Goal: Information Seeking & Learning: Learn about a topic

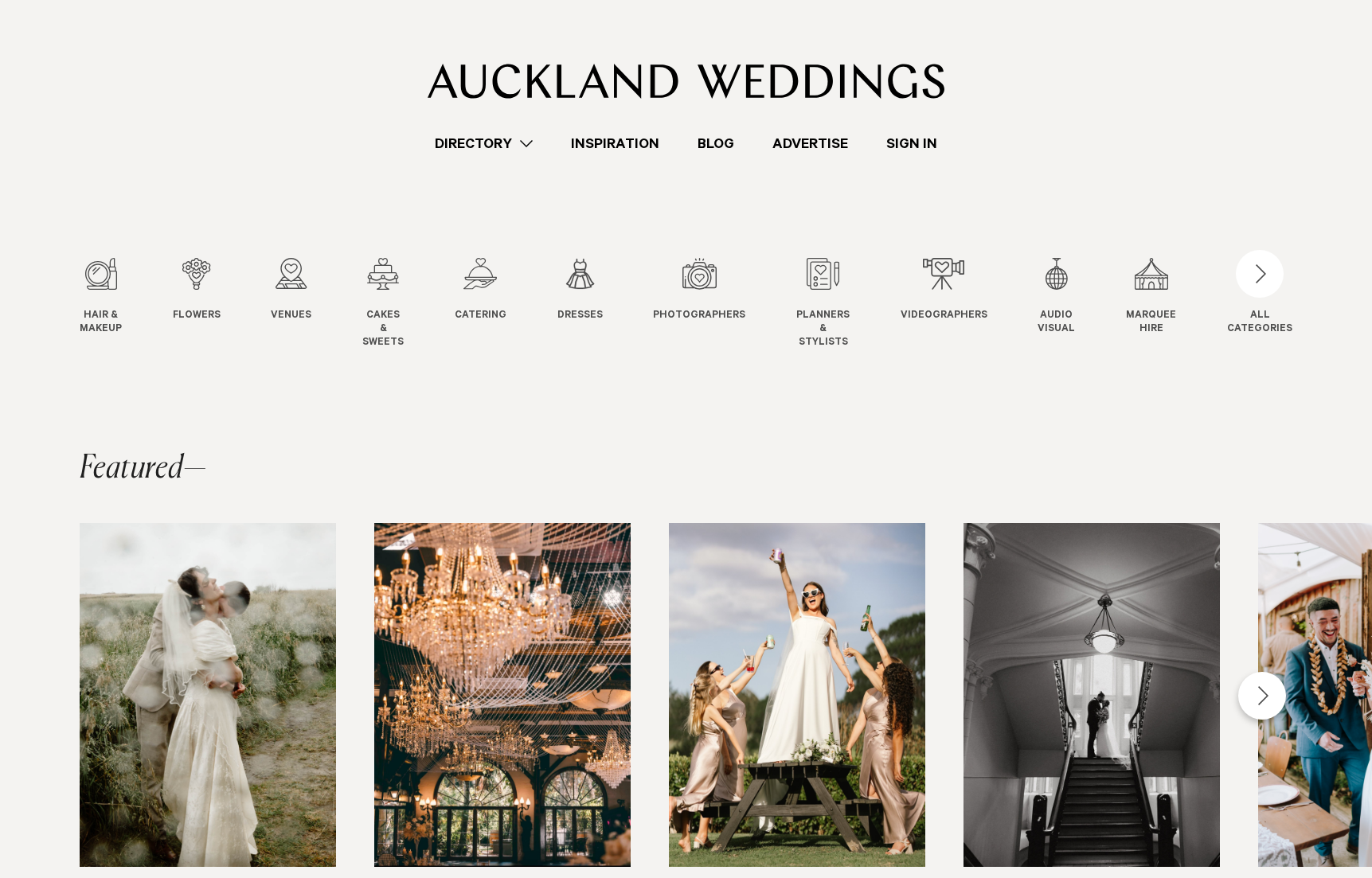
click at [706, 139] on link "Blog" at bounding box center [715, 143] width 75 height 22
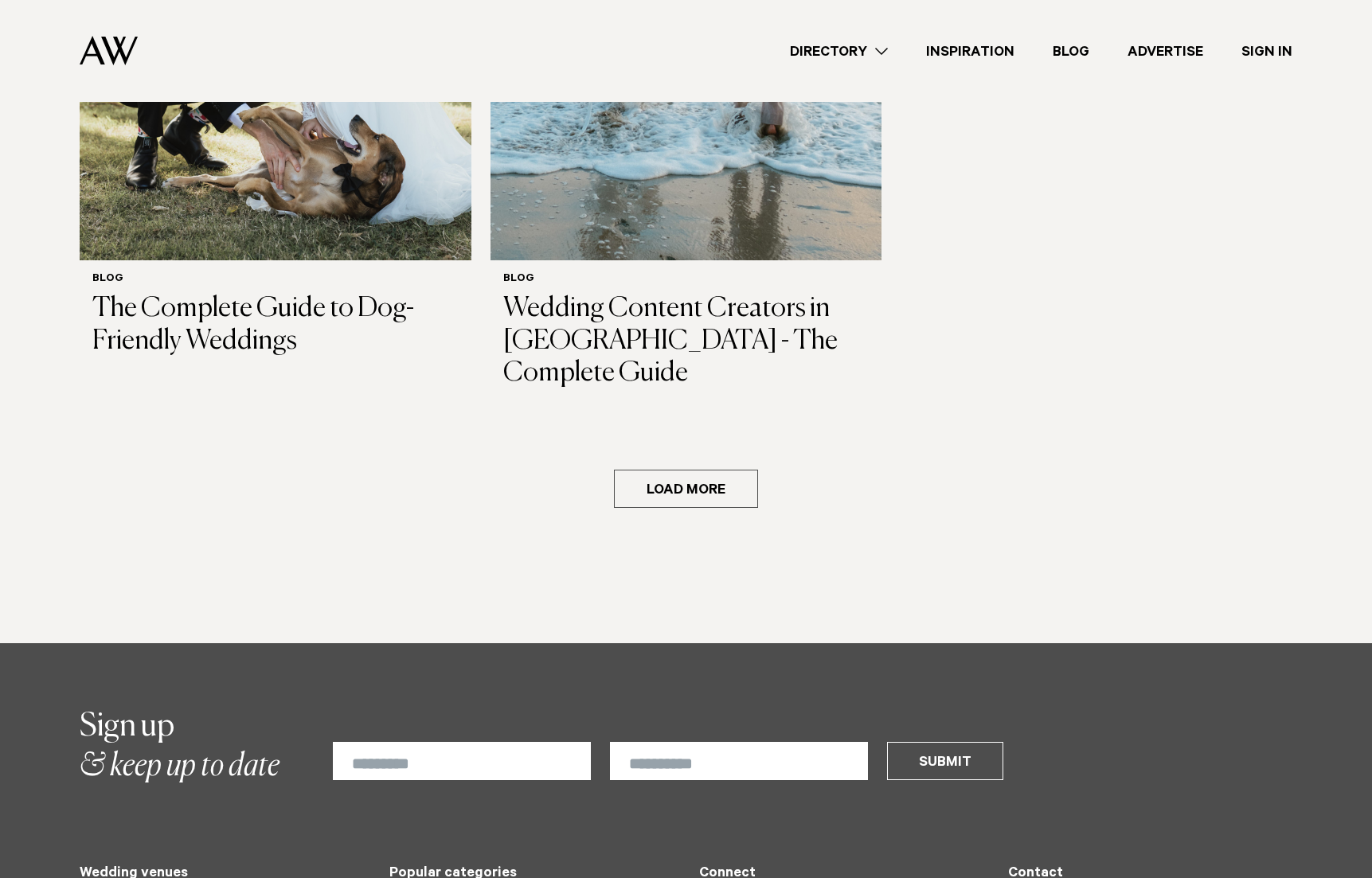
scroll to position [2915, 0]
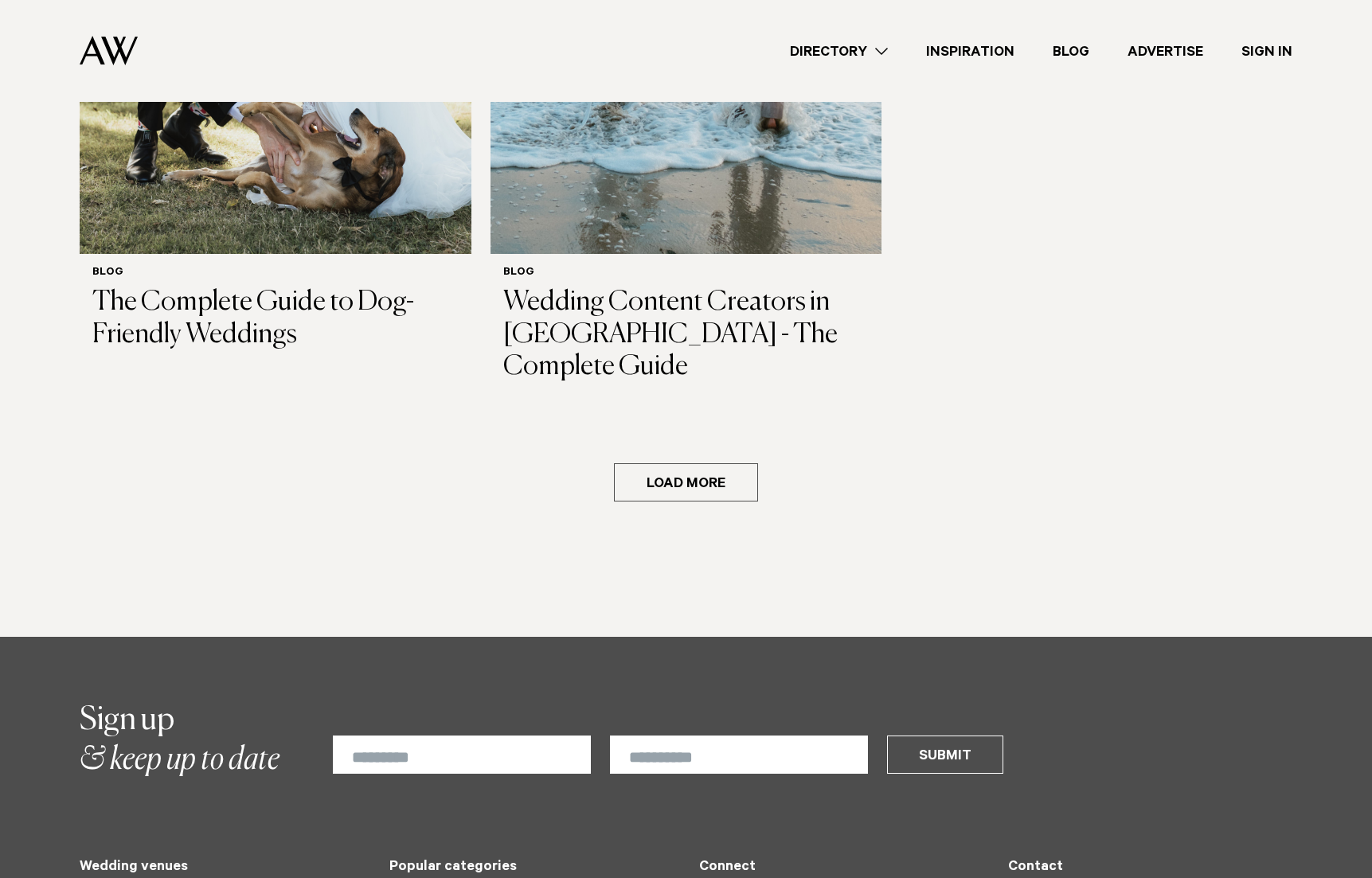
click at [701, 463] on button "Load more" at bounding box center [686, 482] width 144 height 38
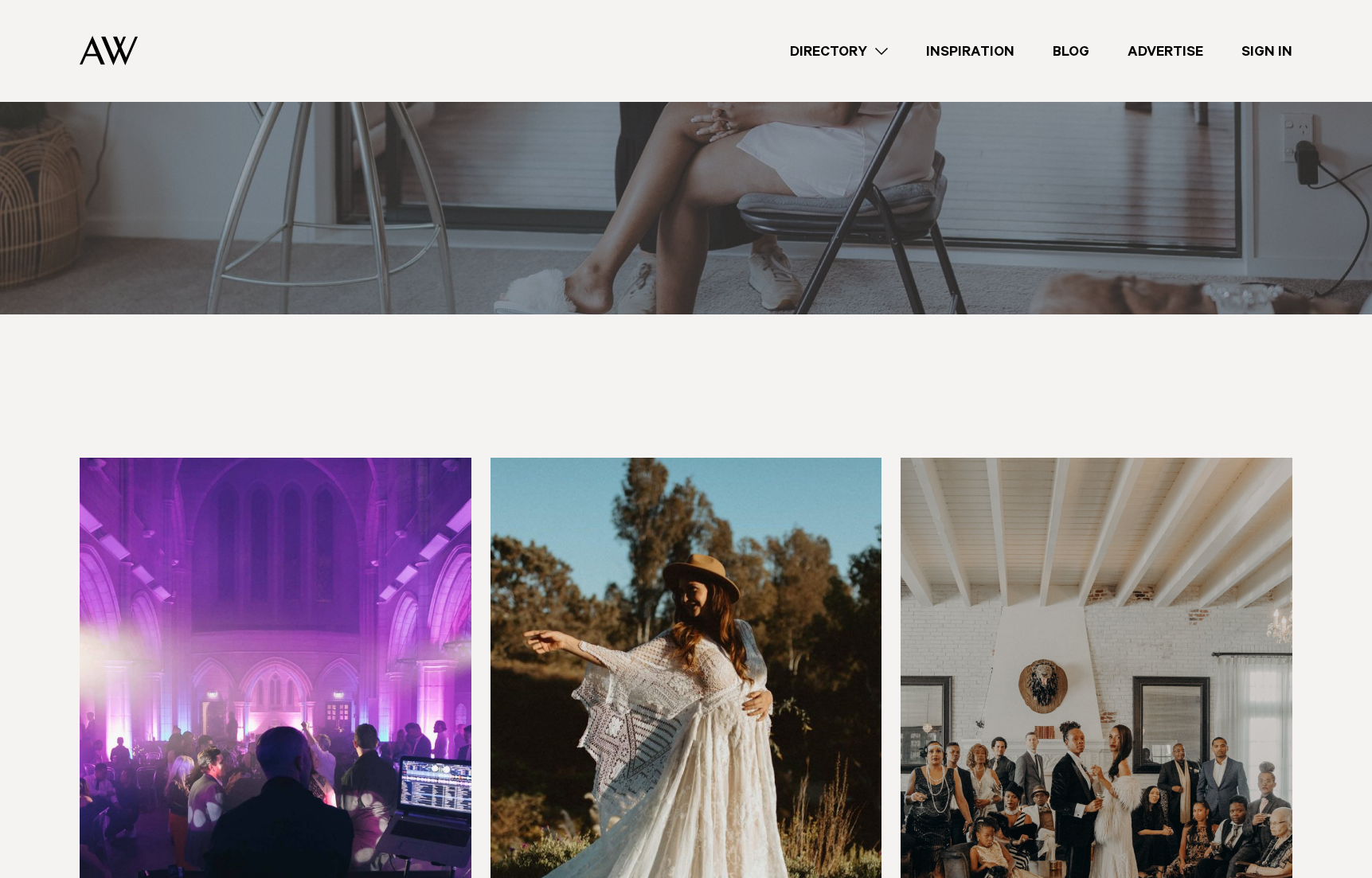
scroll to position [6823, 0]
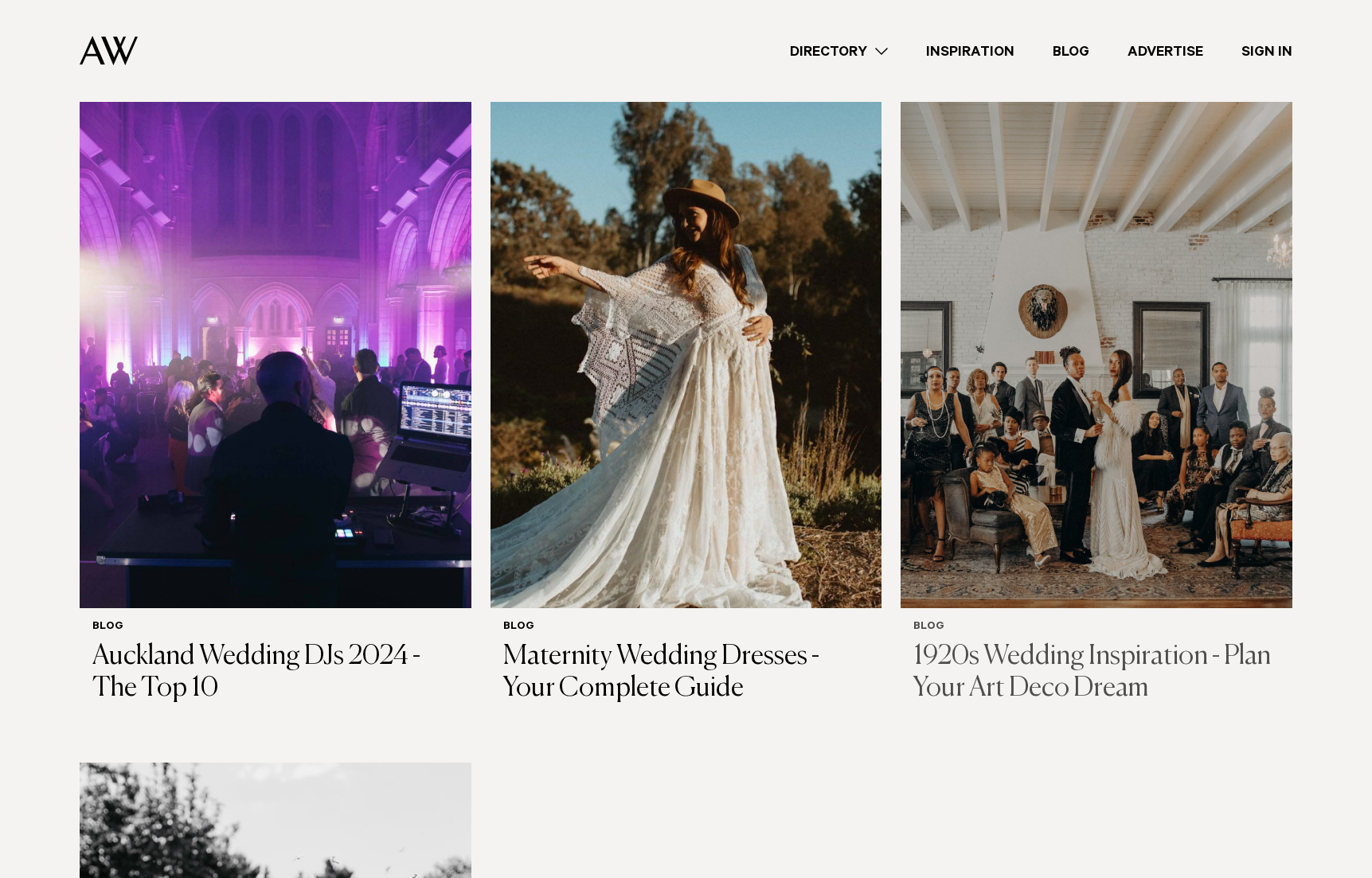
click at [997, 360] on img at bounding box center [1097, 345] width 392 height 526
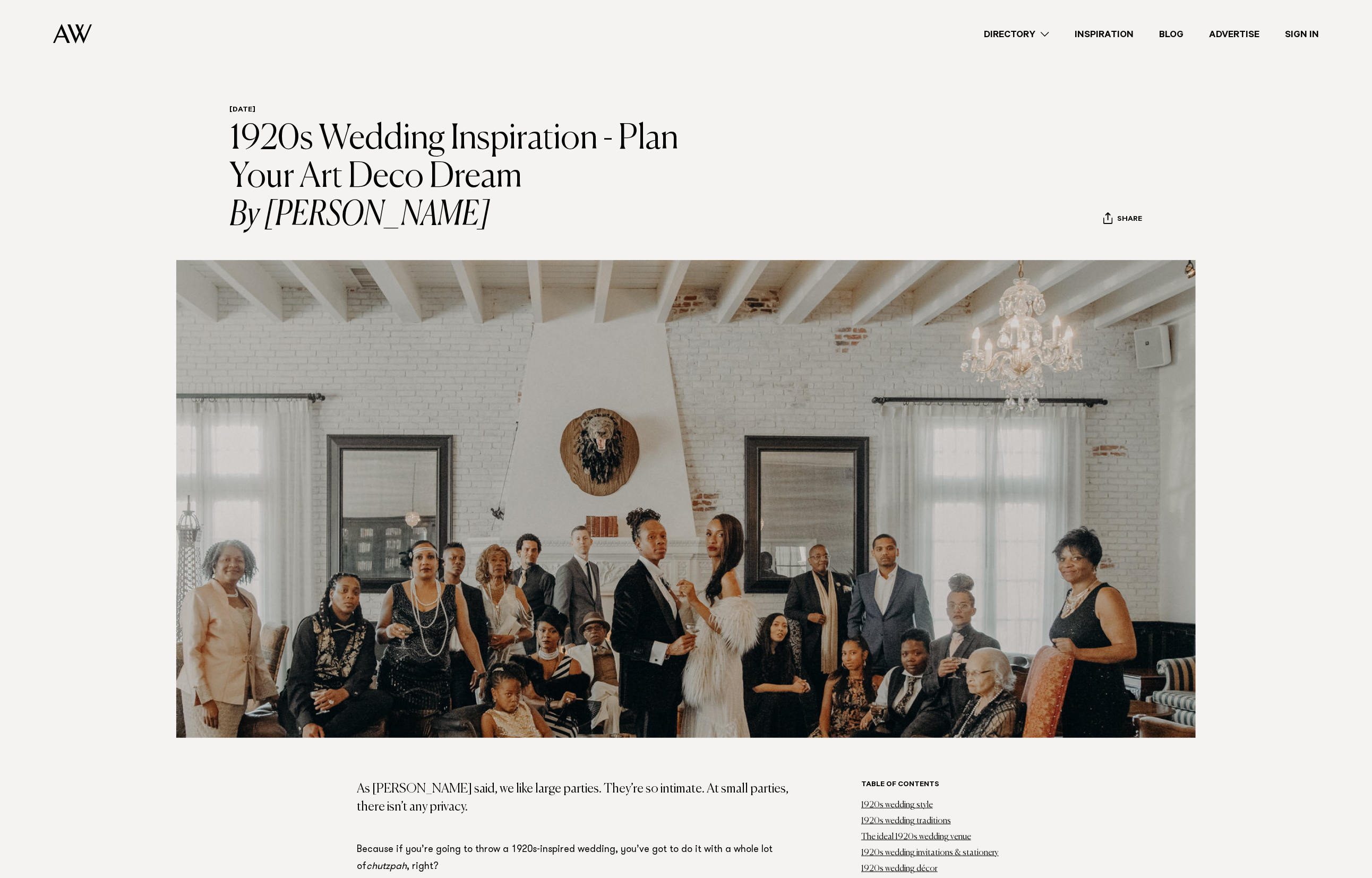
scroll to position [13, 0]
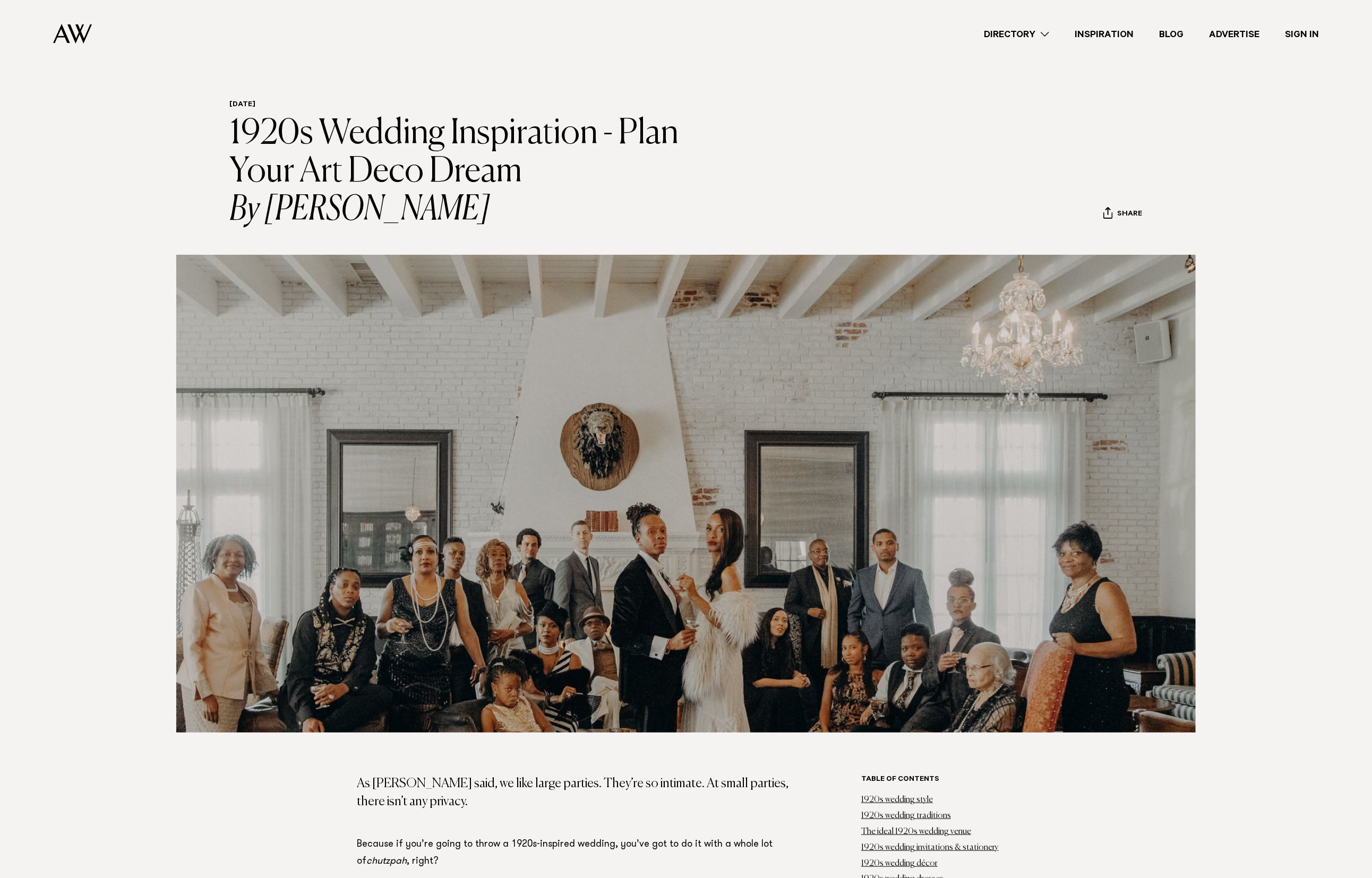
click at [915, 32] on link "Inspiration" at bounding box center [1104, 34] width 85 height 15
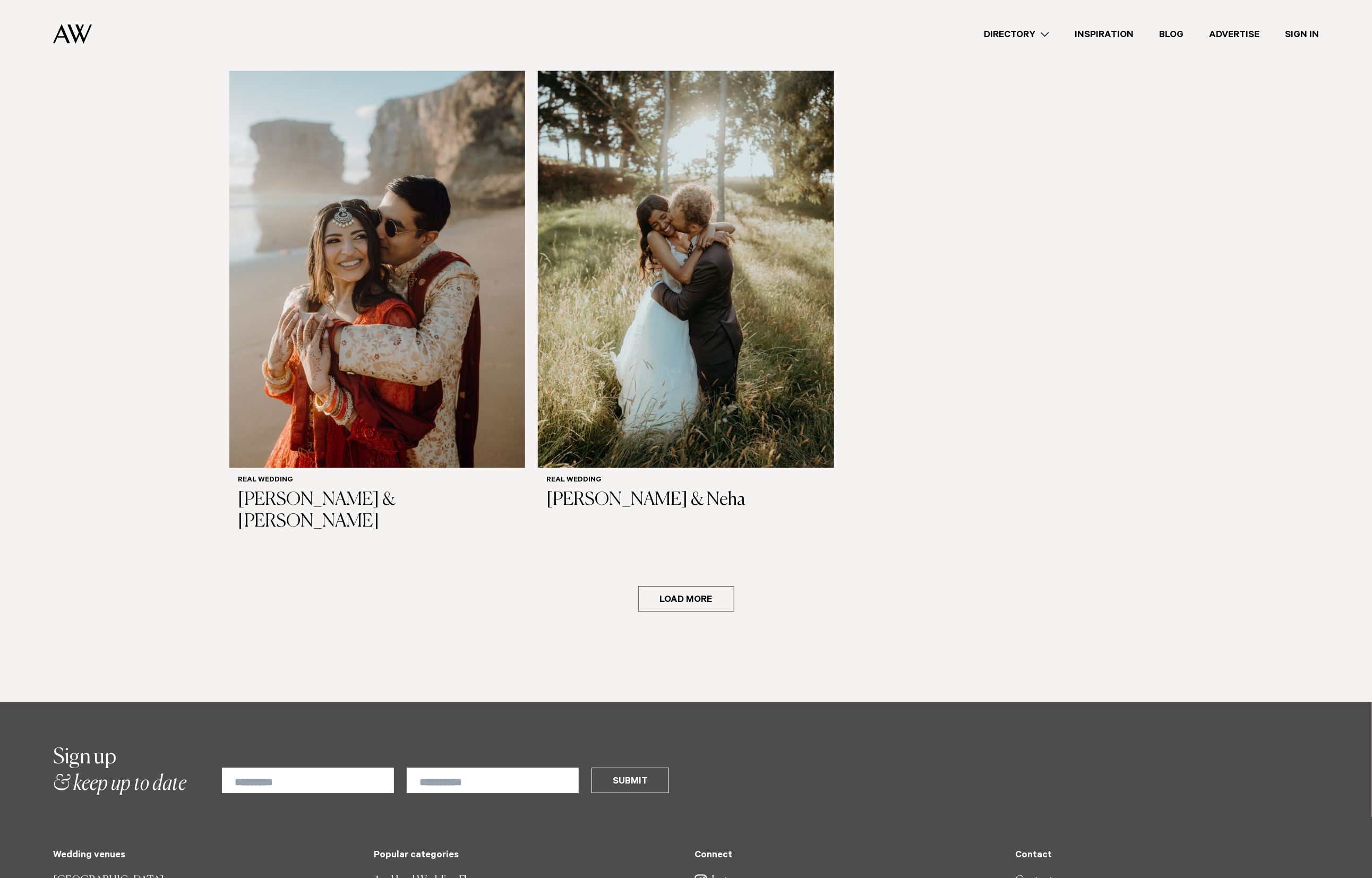
scroll to position [1927, 0]
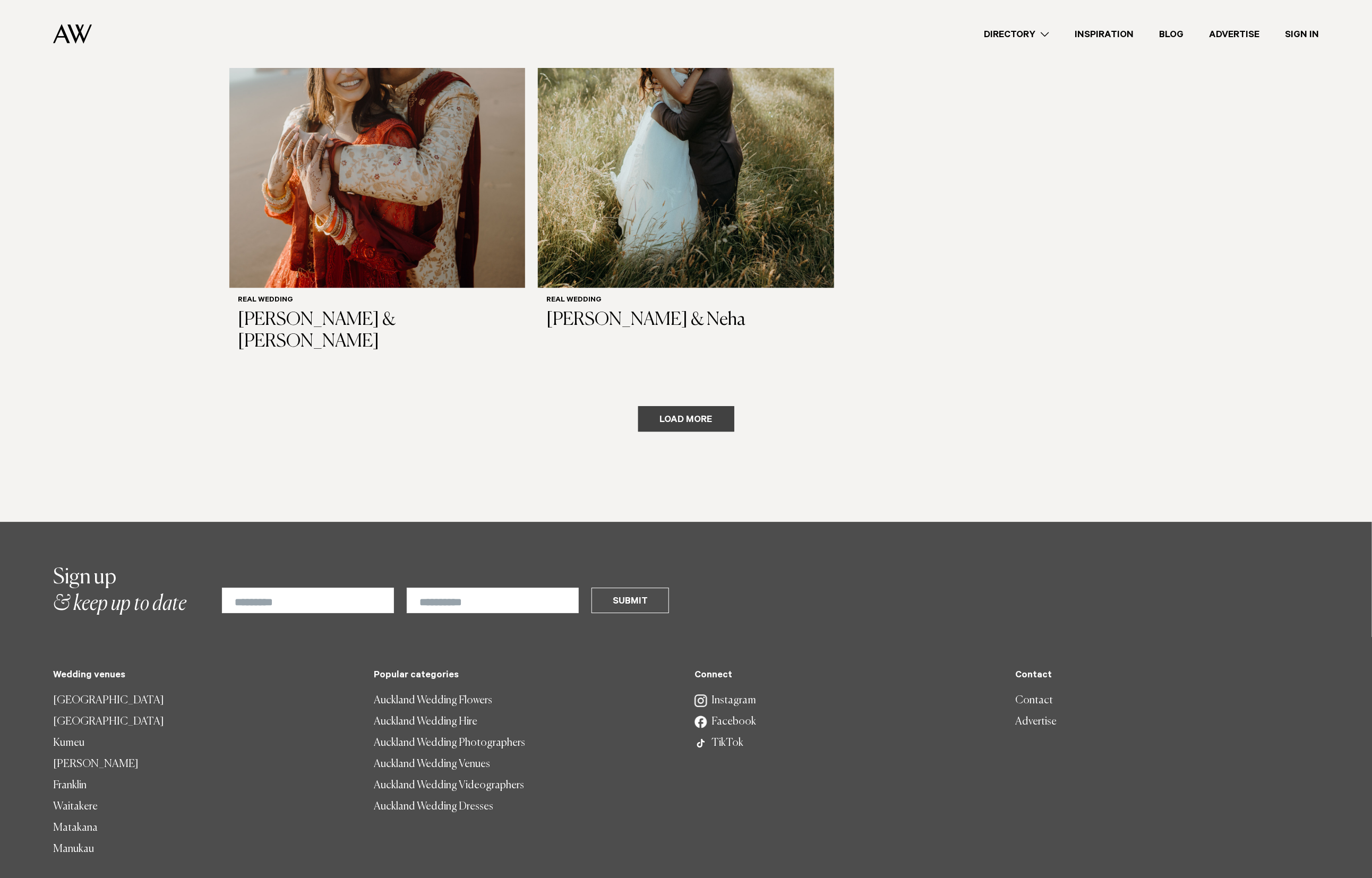
click at [702, 406] on button "Load more" at bounding box center [686, 419] width 96 height 25
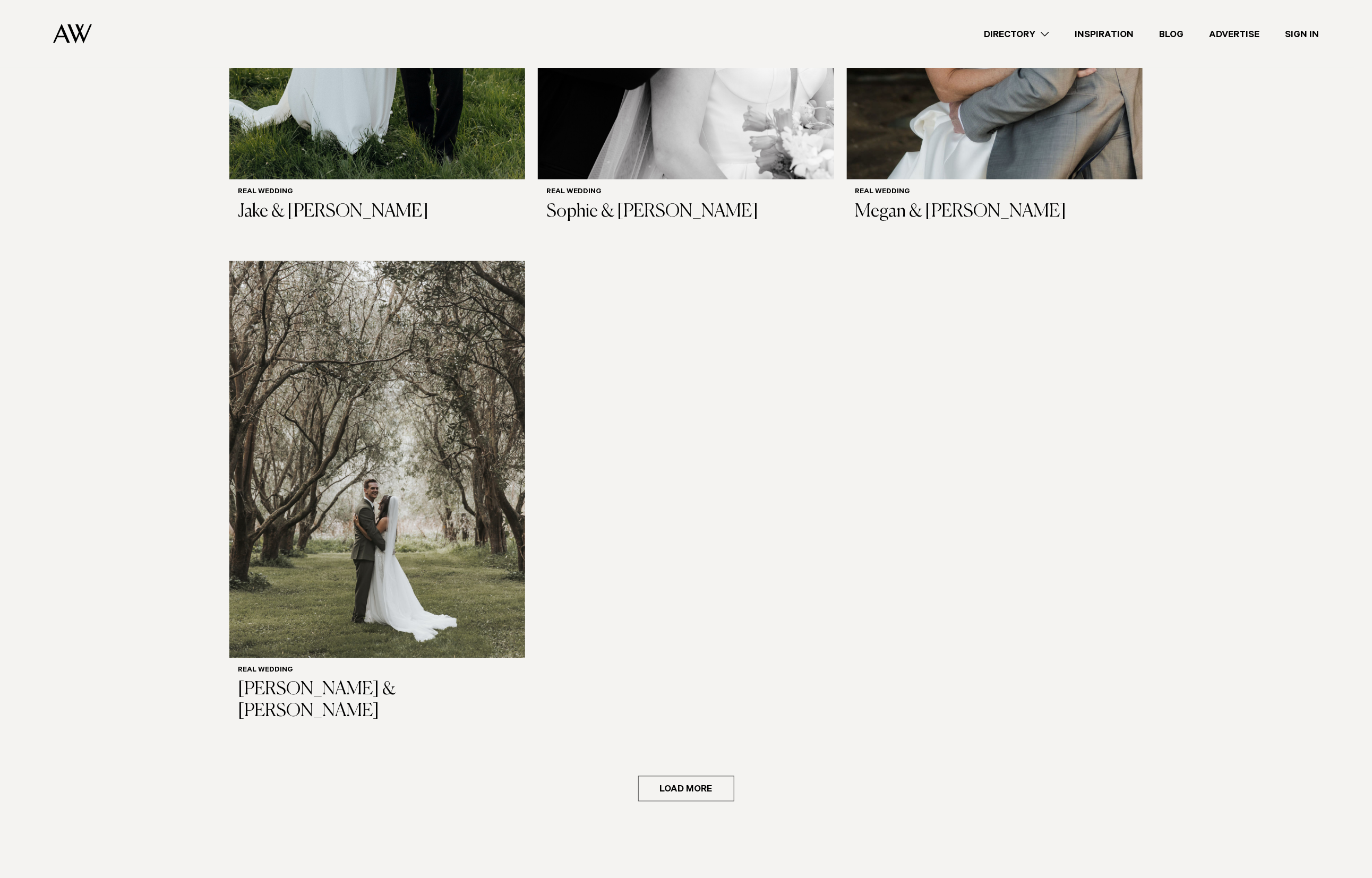
scroll to position [3576, 0]
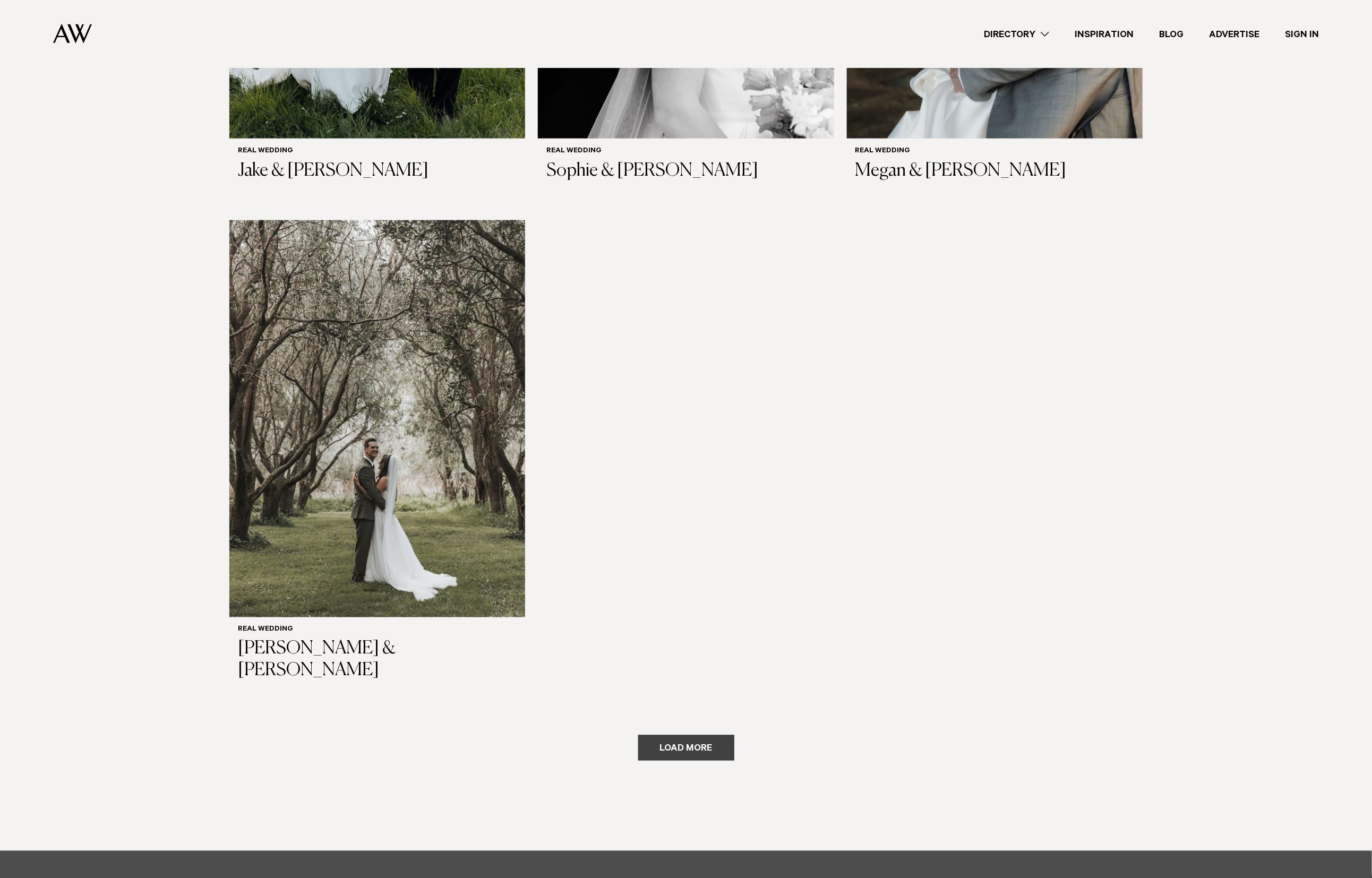
click at [734, 691] on div "Load more" at bounding box center [686, 726] width 913 height 70
drag, startPoint x: 710, startPoint y: 617, endPoint x: 1092, endPoint y: 558, distance: 386.5
click at [712, 735] on button "Load more" at bounding box center [686, 748] width 96 height 25
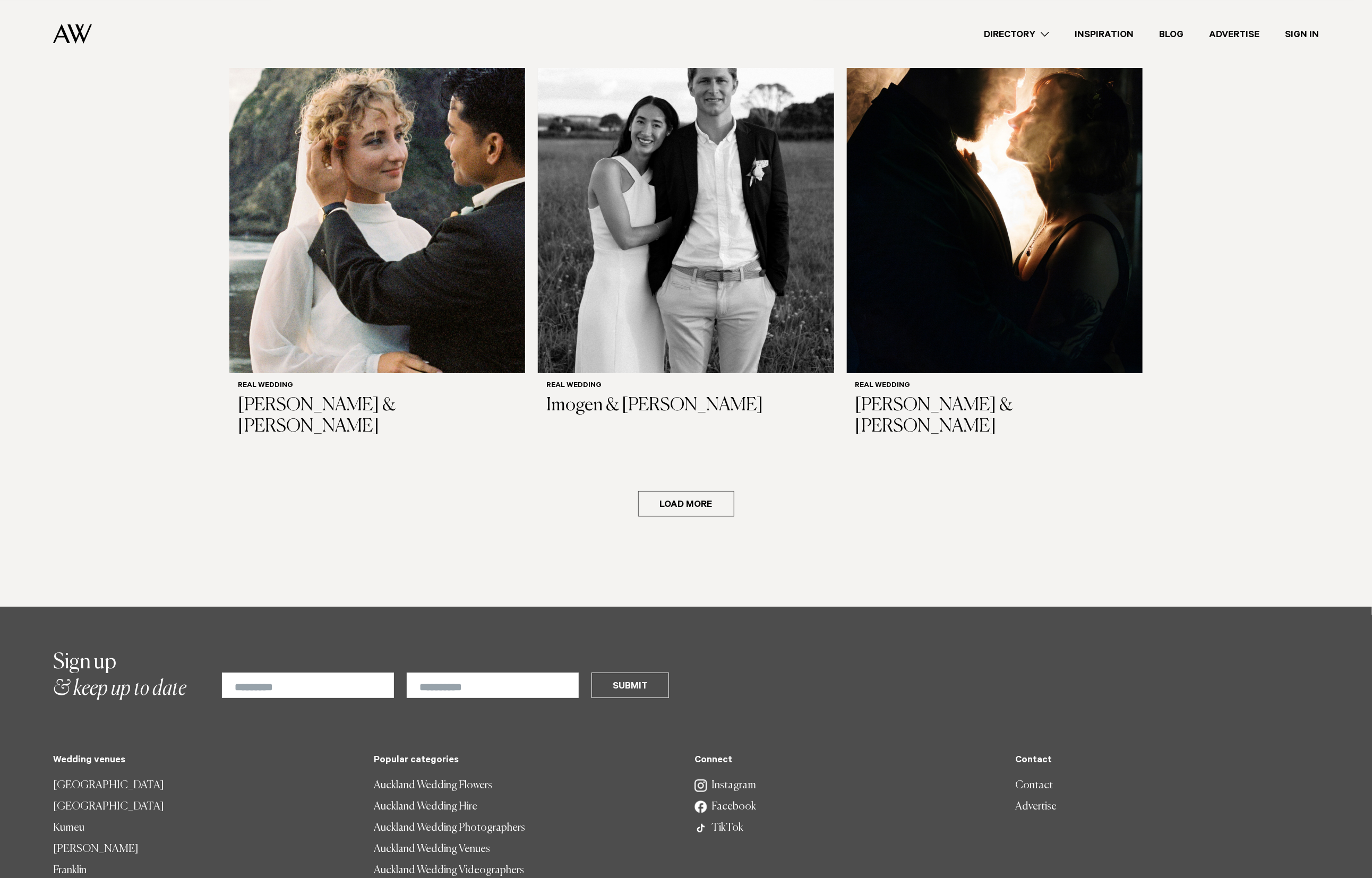
scroll to position [5433, 0]
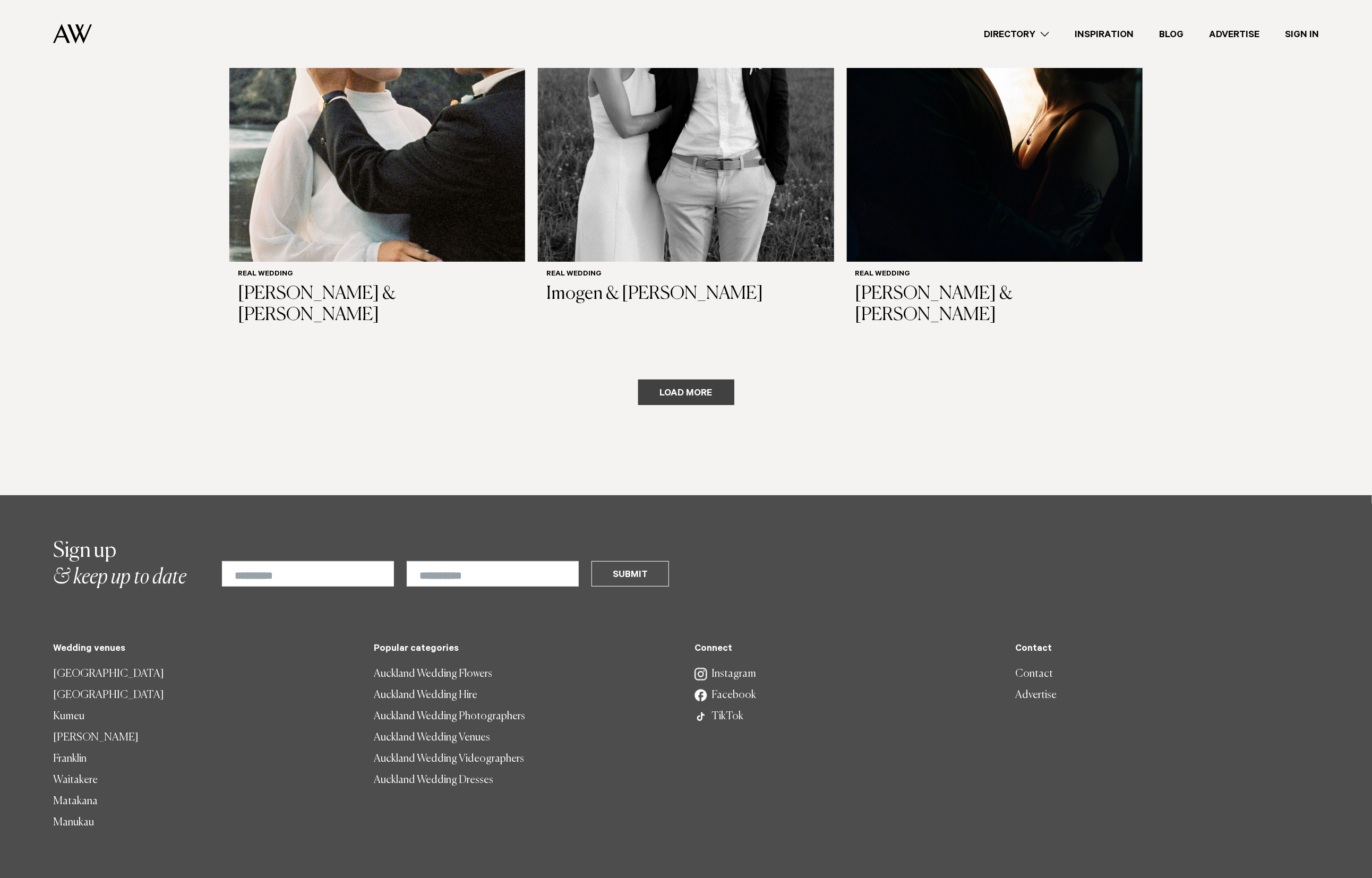
click at [678, 380] on button "Load more" at bounding box center [686, 392] width 96 height 25
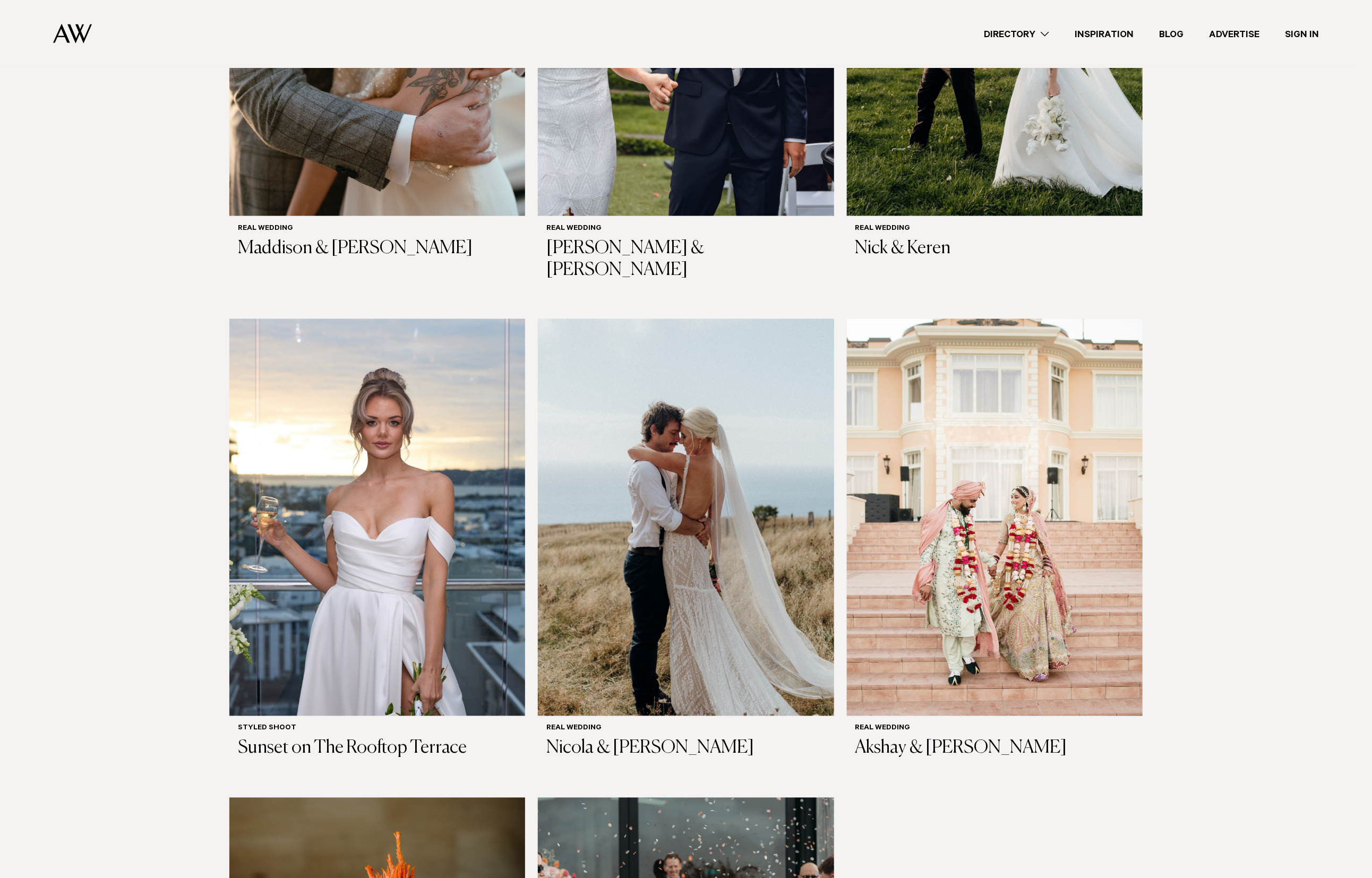
scroll to position [6602, 0]
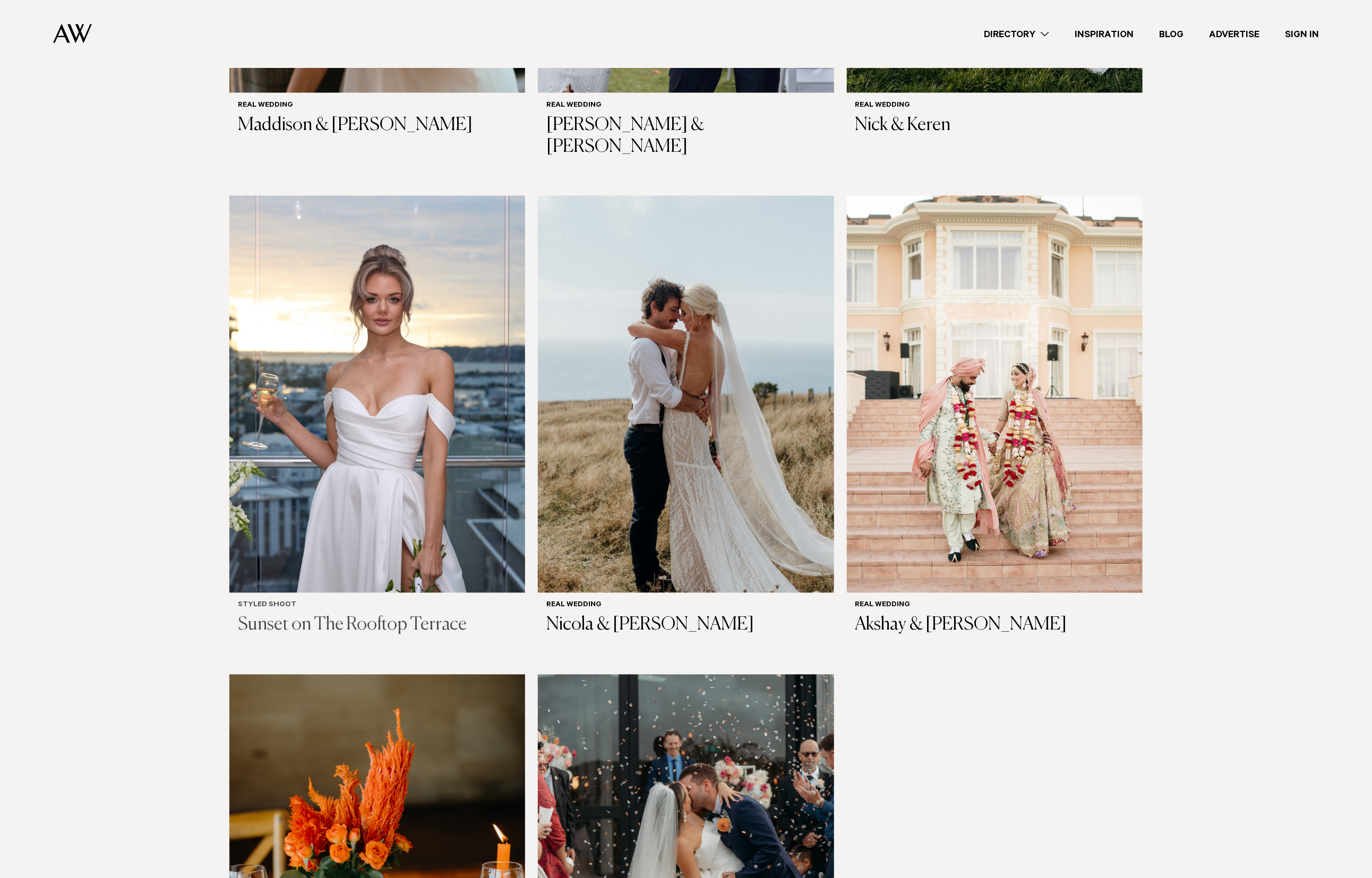
click at [382, 246] on img at bounding box center [377, 394] width 296 height 397
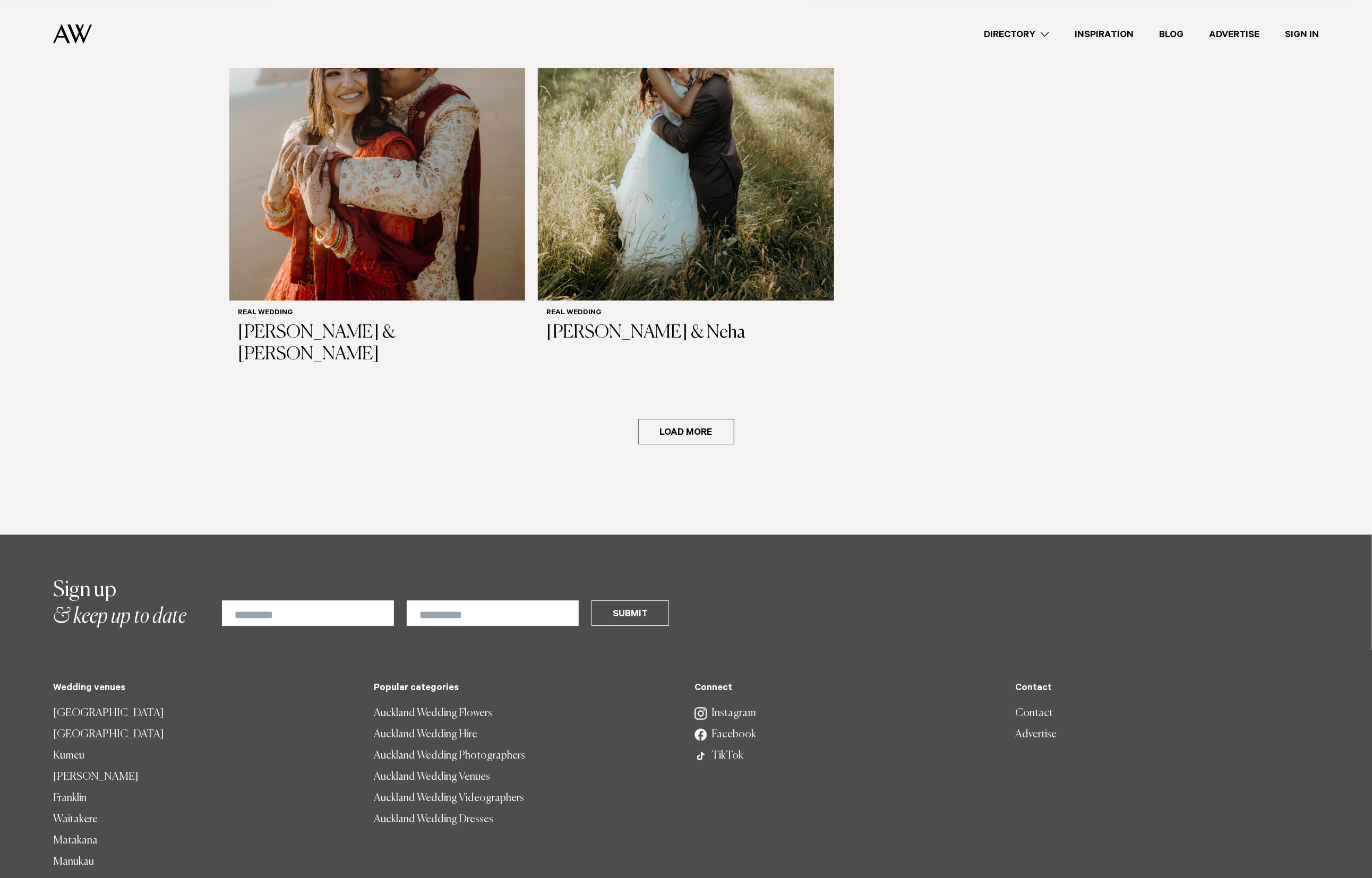
scroll to position [1832, 0]
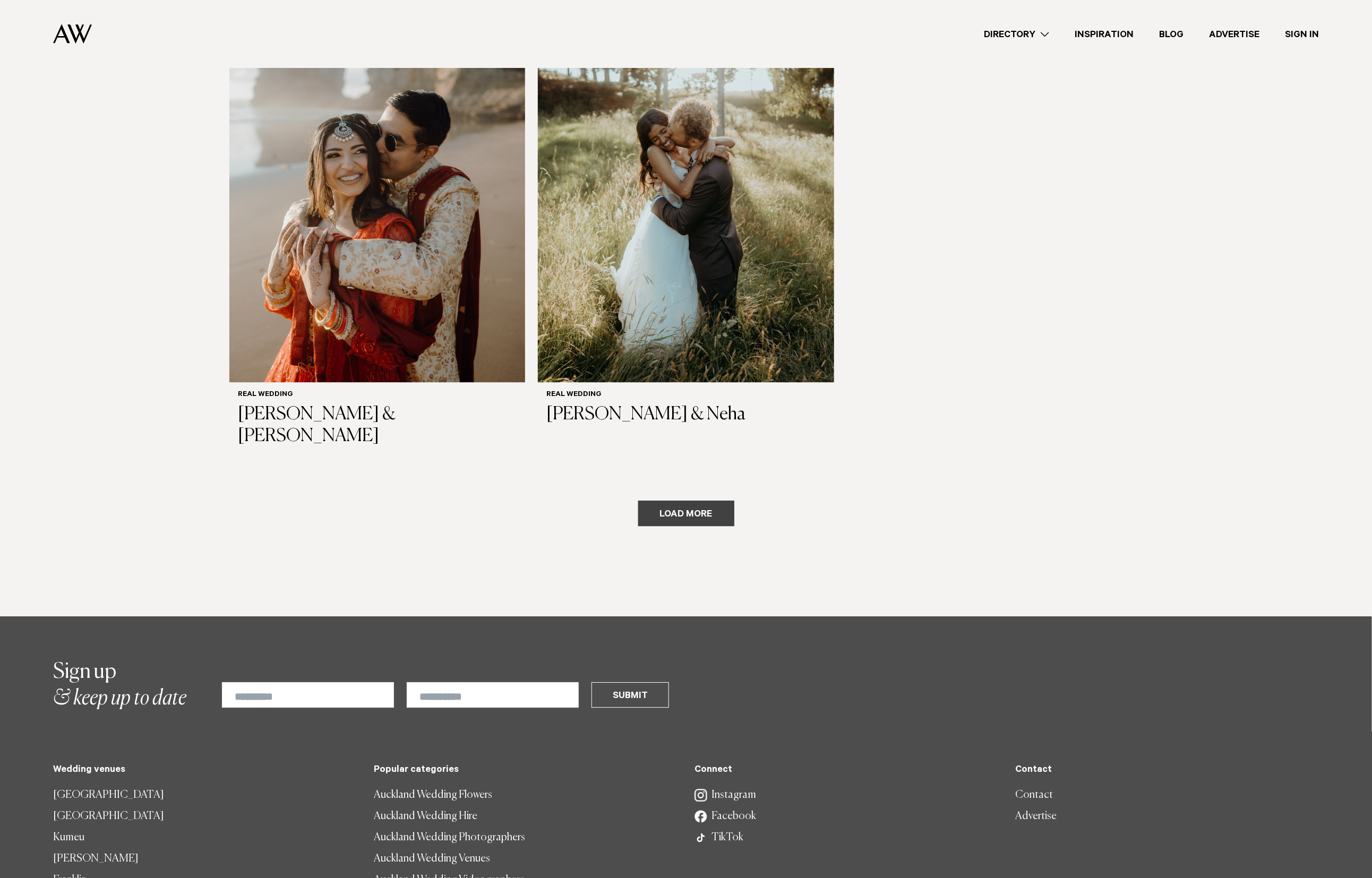
click at [708, 501] on button "Load more" at bounding box center [686, 514] width 96 height 25
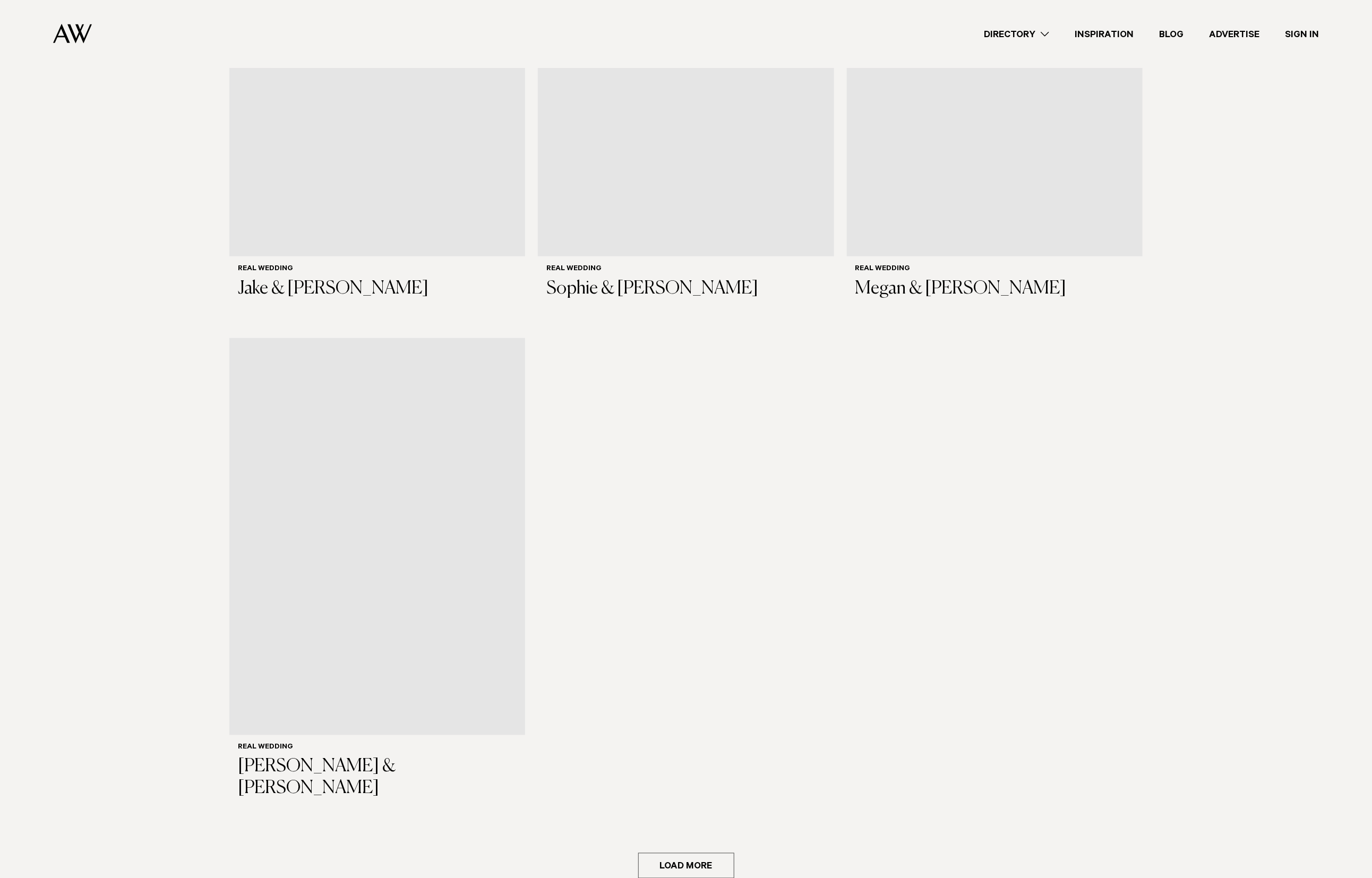
scroll to position [3460, 0]
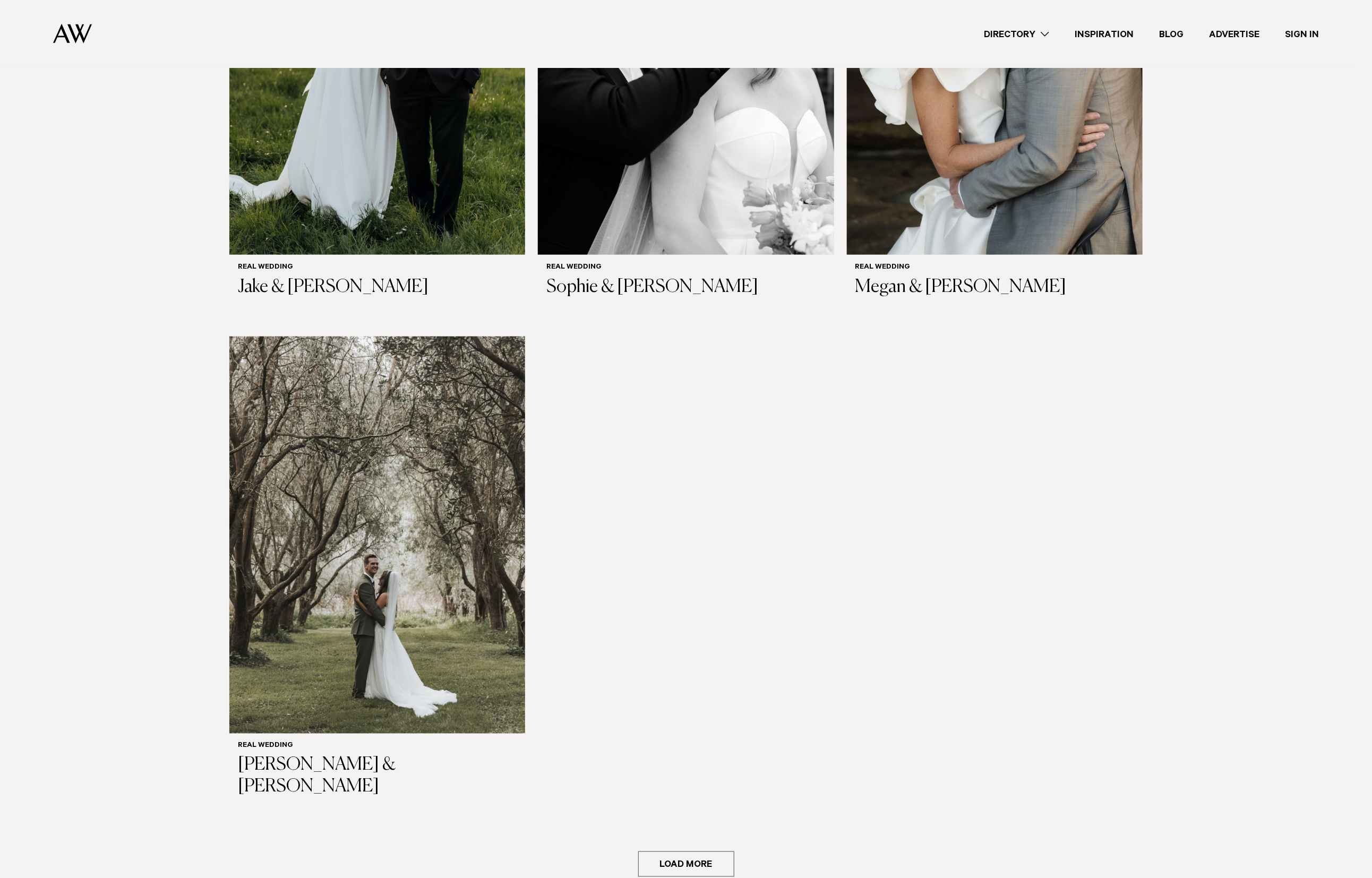
click at [676, 851] on button "Load more" at bounding box center [686, 864] width 96 height 25
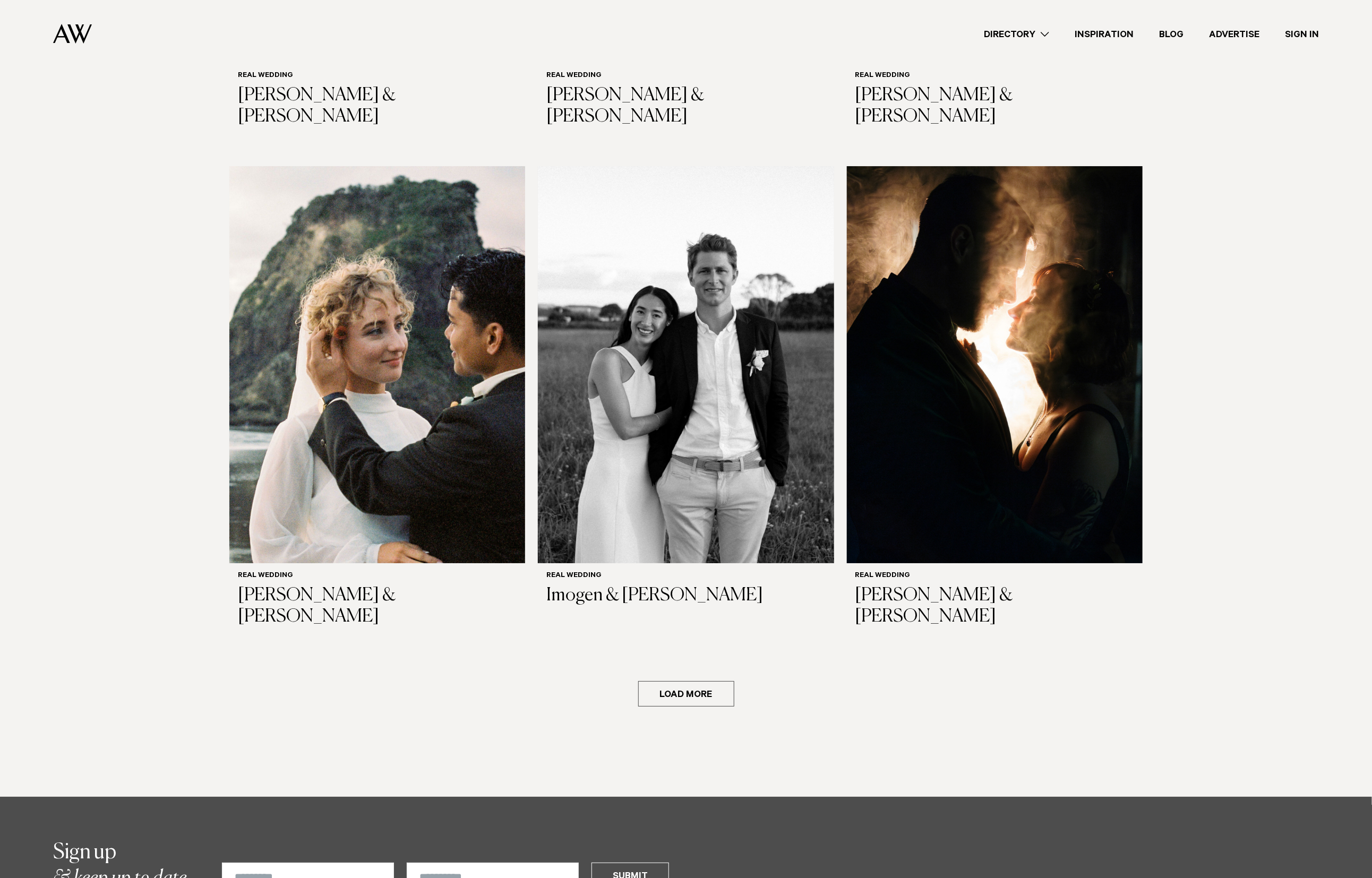
scroll to position [5200, 0]
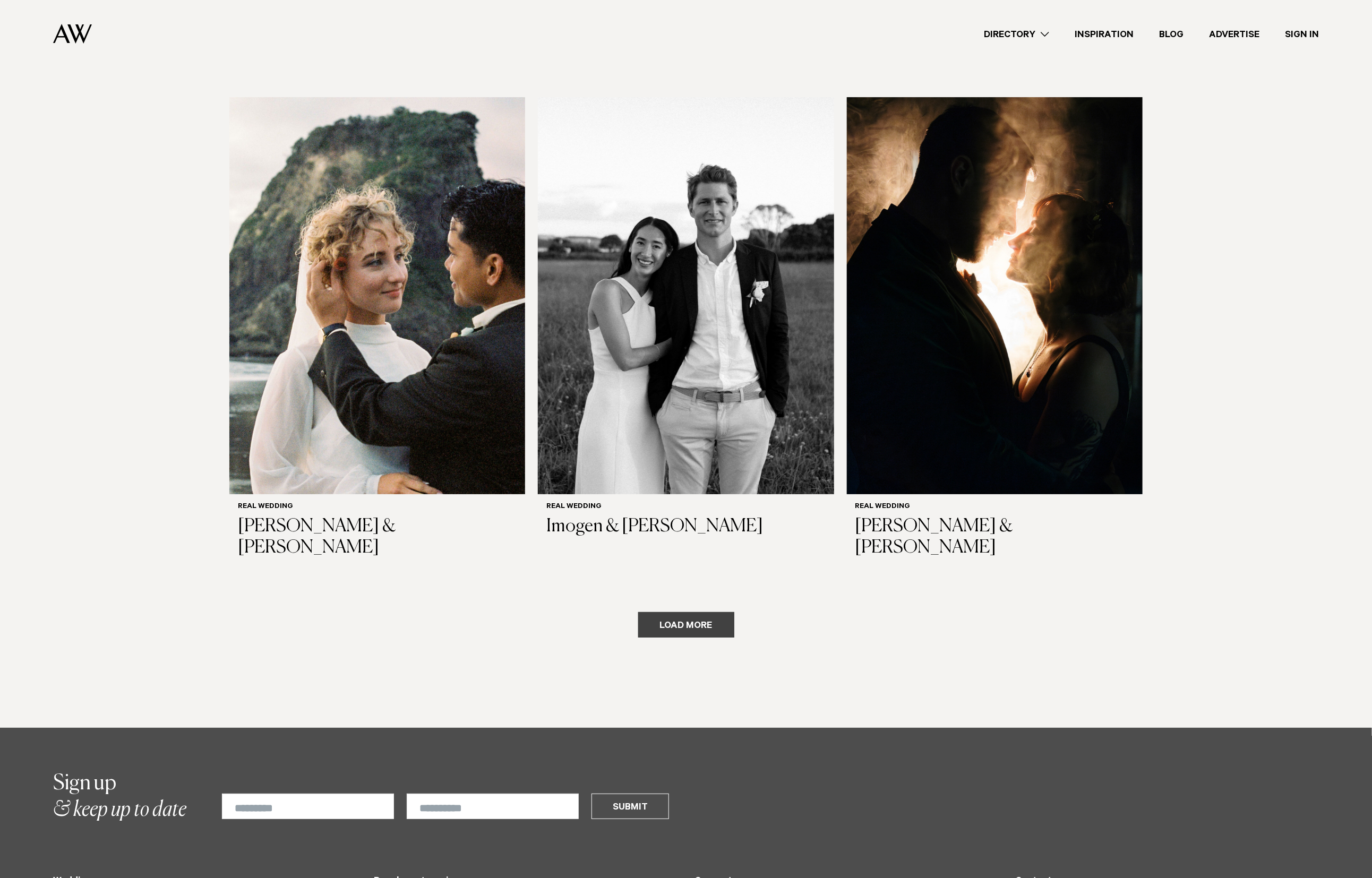
click at [706, 612] on button "Load more" at bounding box center [686, 625] width 96 height 25
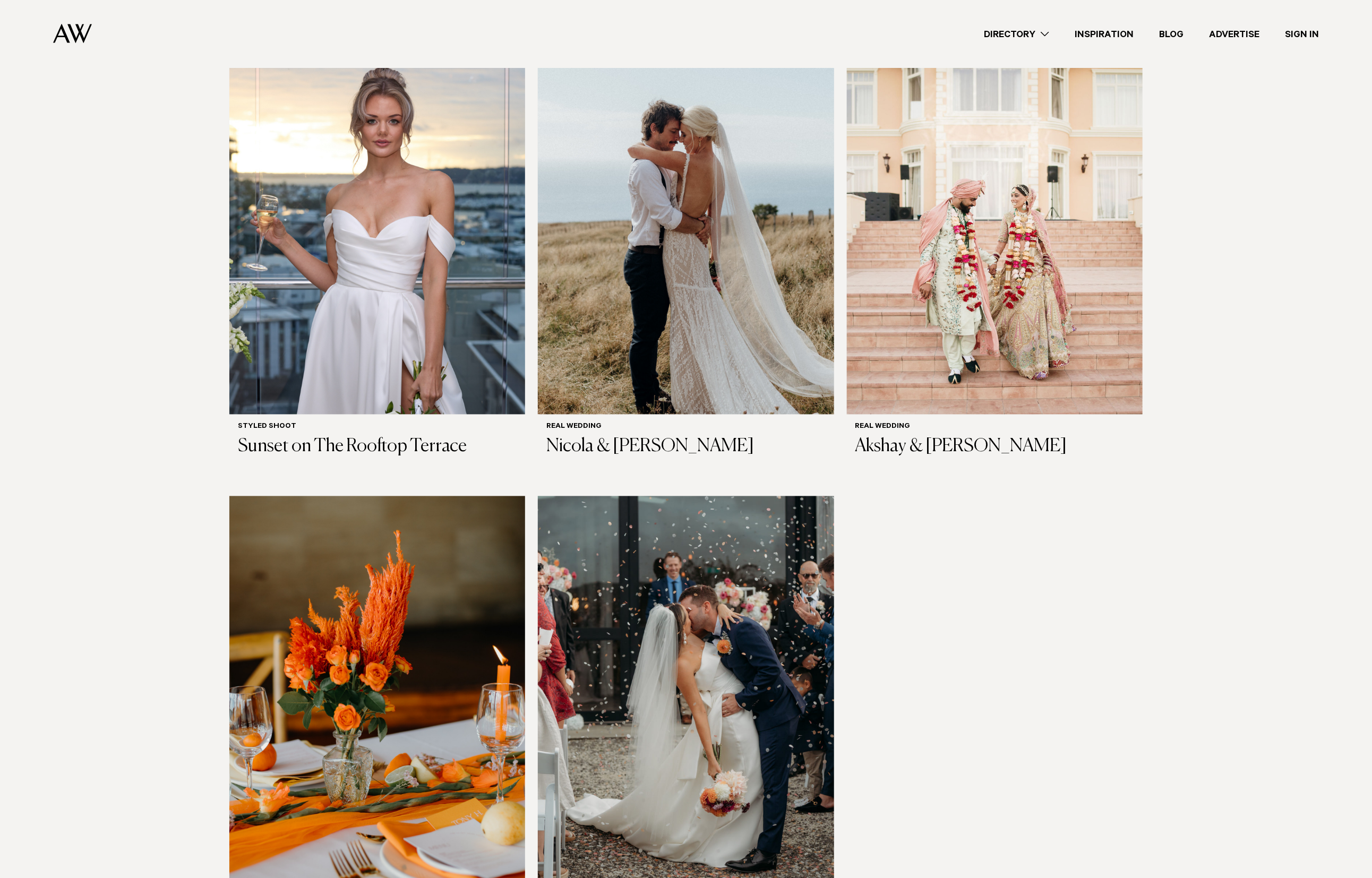
scroll to position [6783, 0]
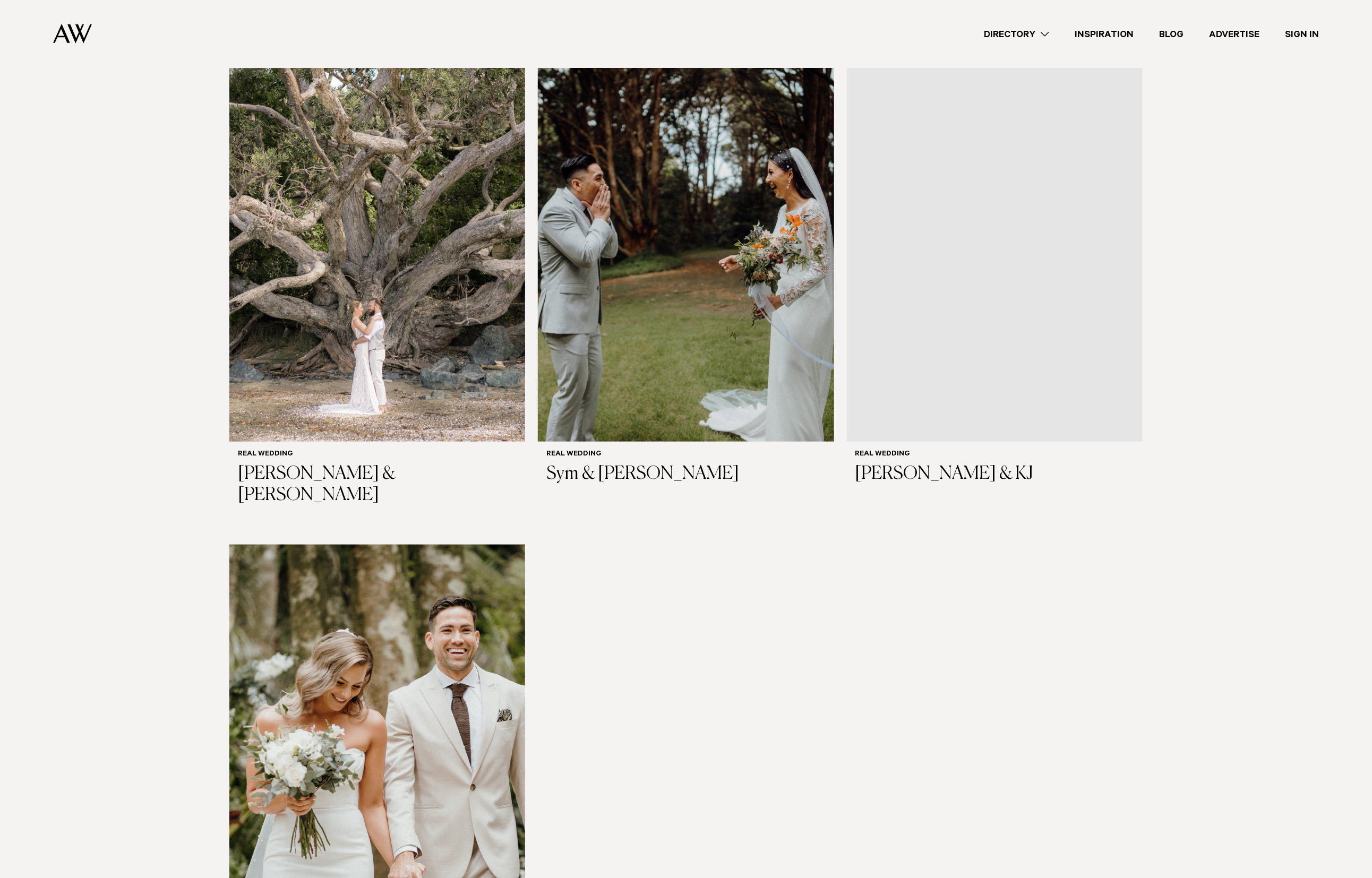
scroll to position [8735, 0]
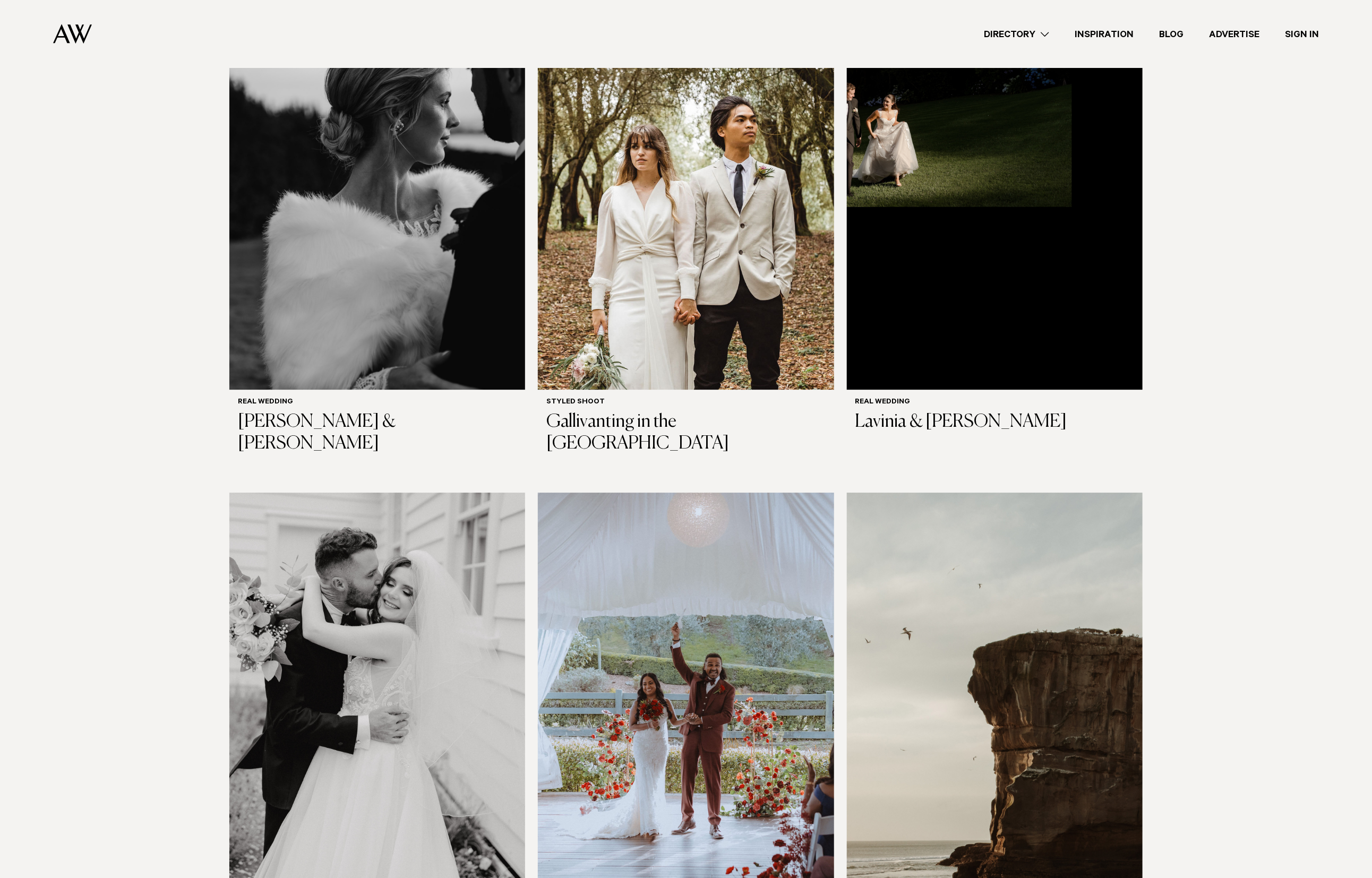
scroll to position [10280, 0]
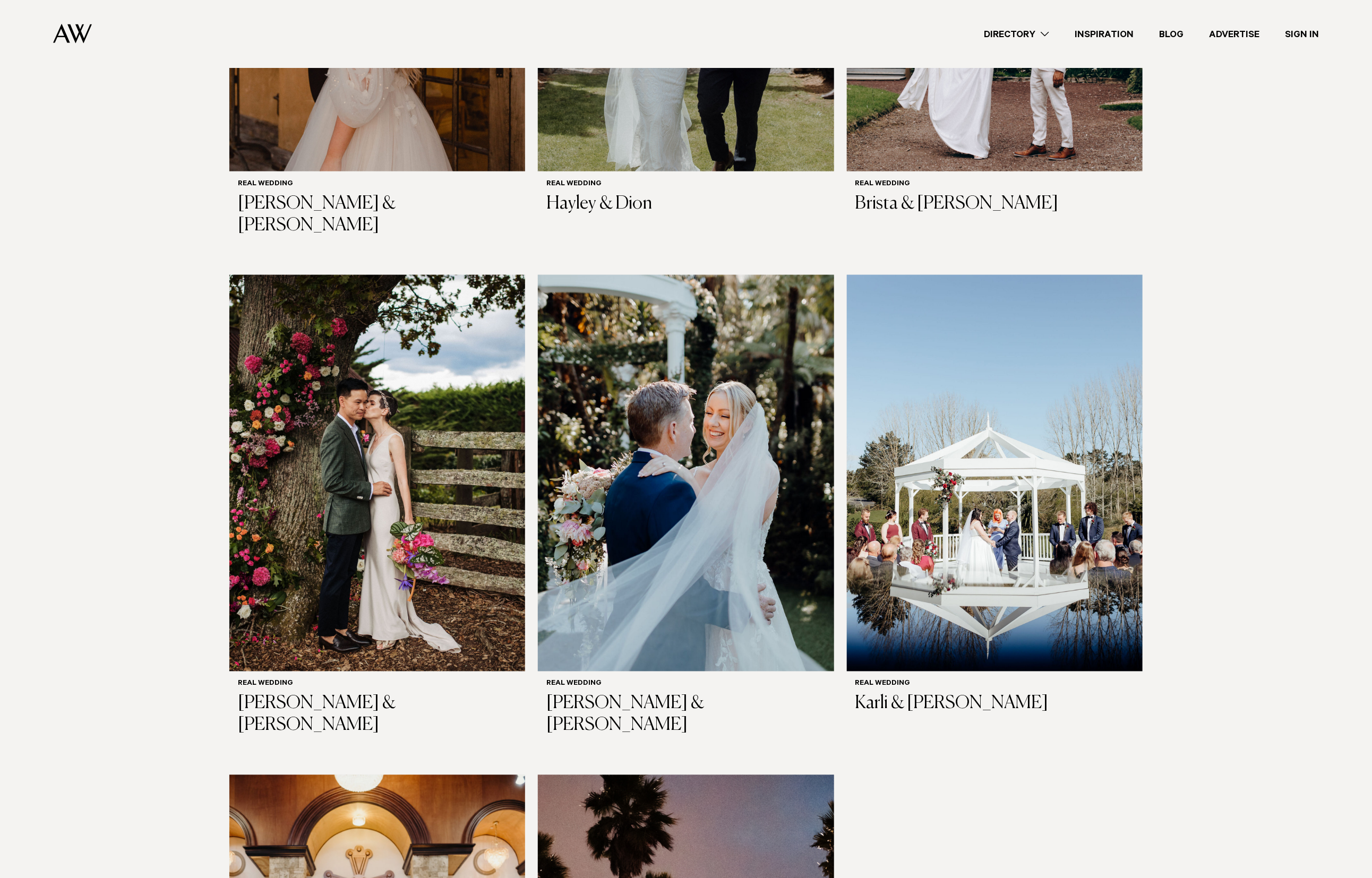
scroll to position [12042, 0]
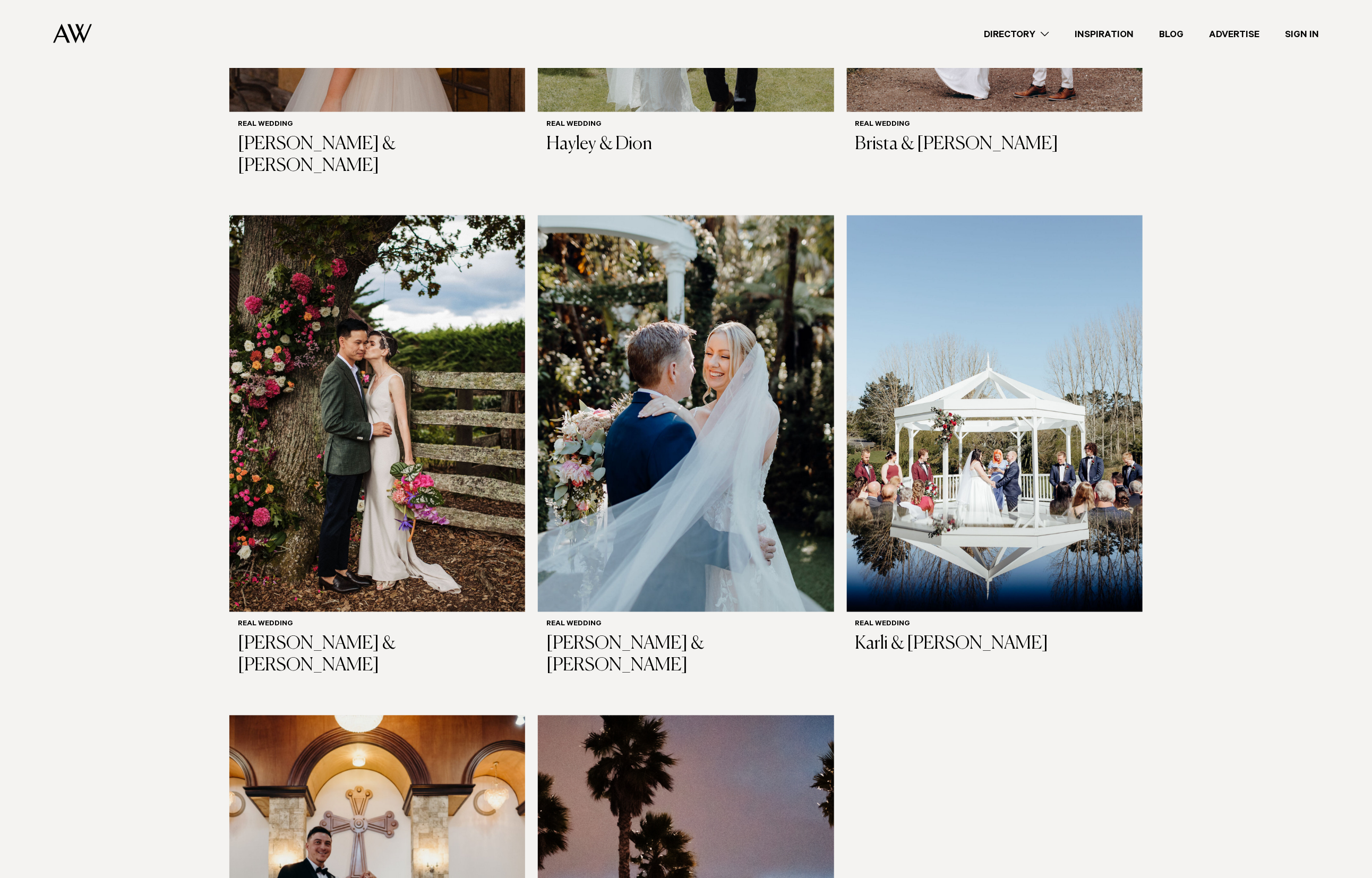
drag, startPoint x: 725, startPoint y: 785, endPoint x: 748, endPoint y: 771, distance: 26.9
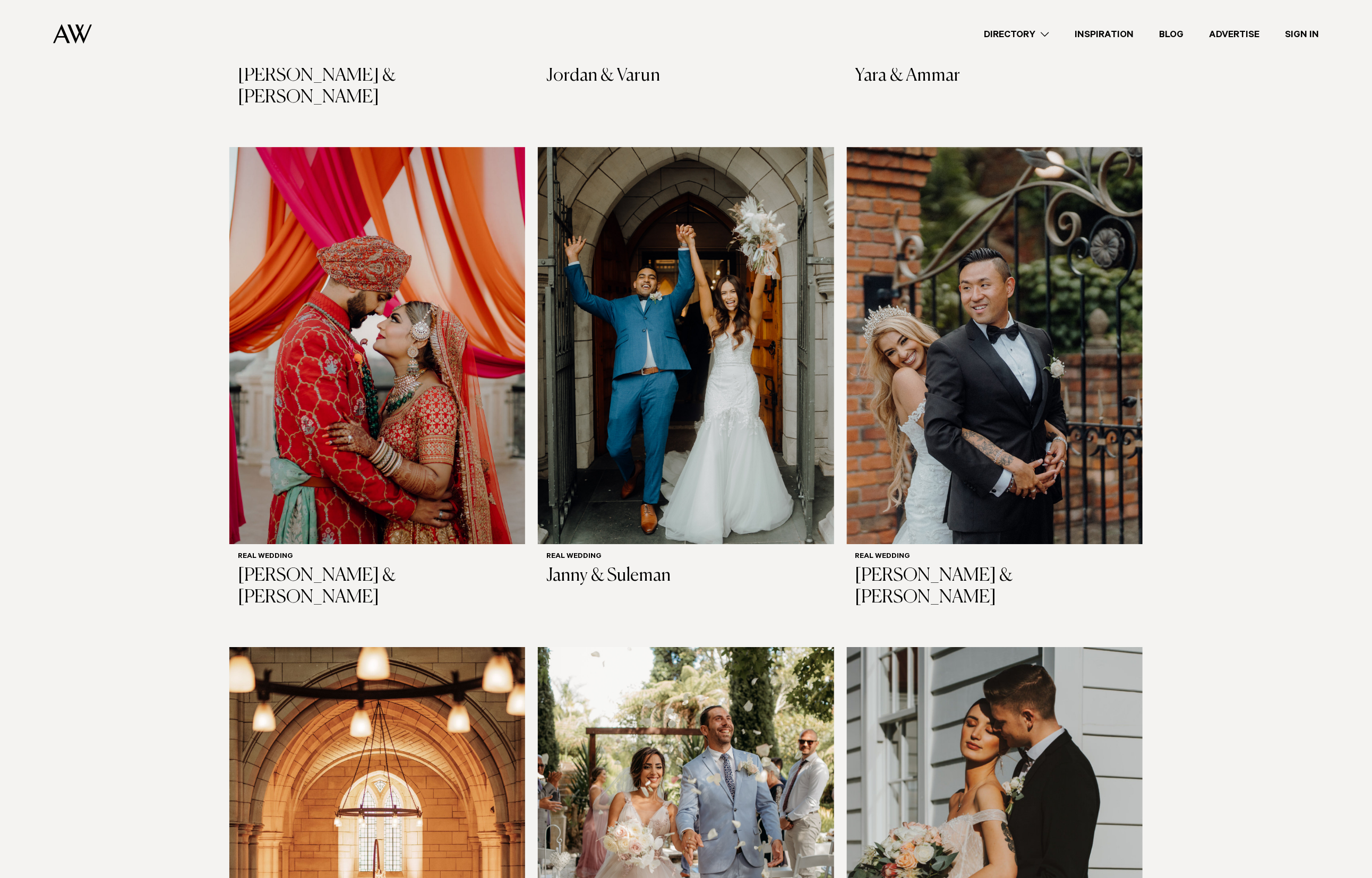
scroll to position [13127, 0]
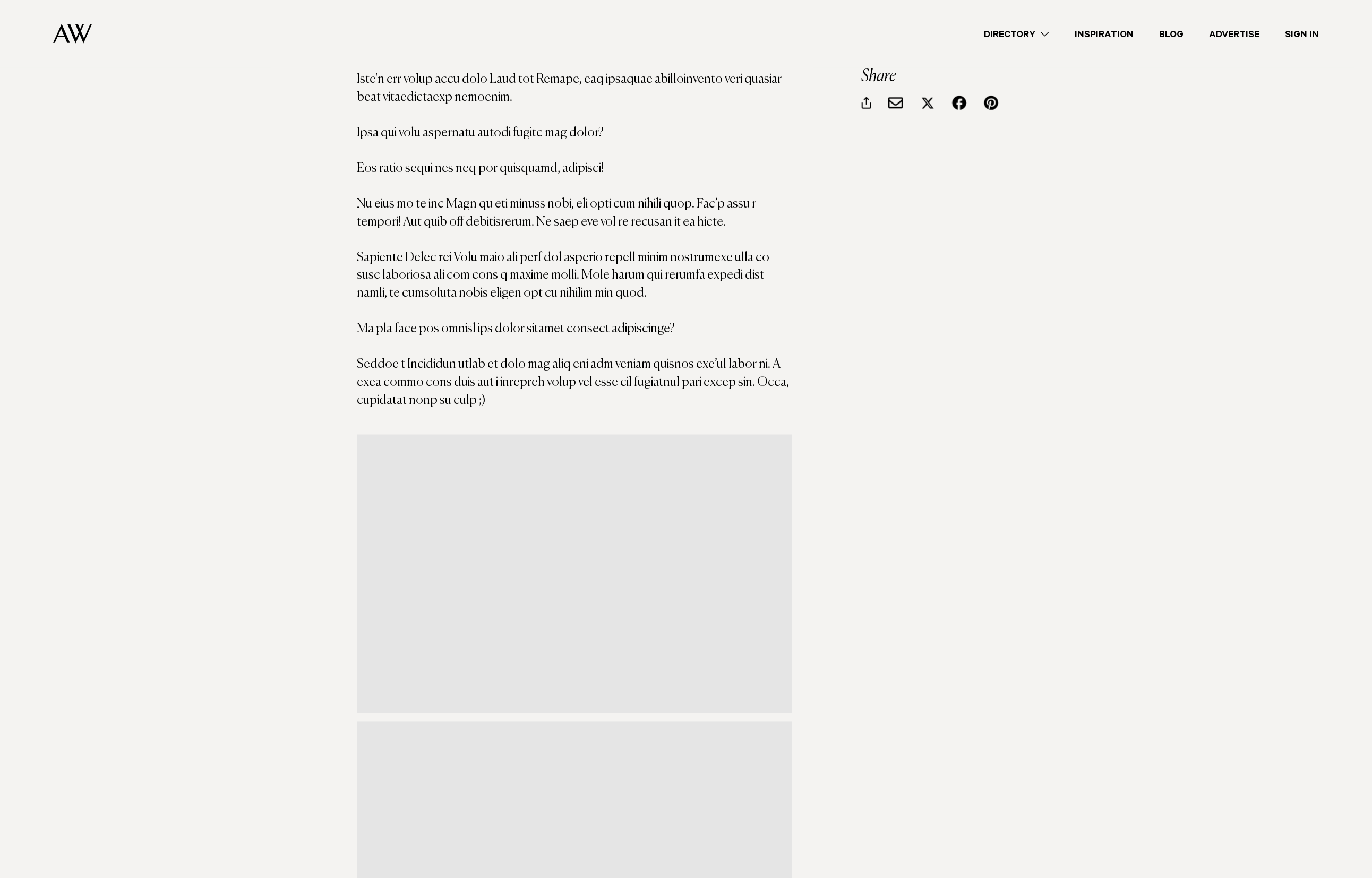
scroll to position [929, 0]
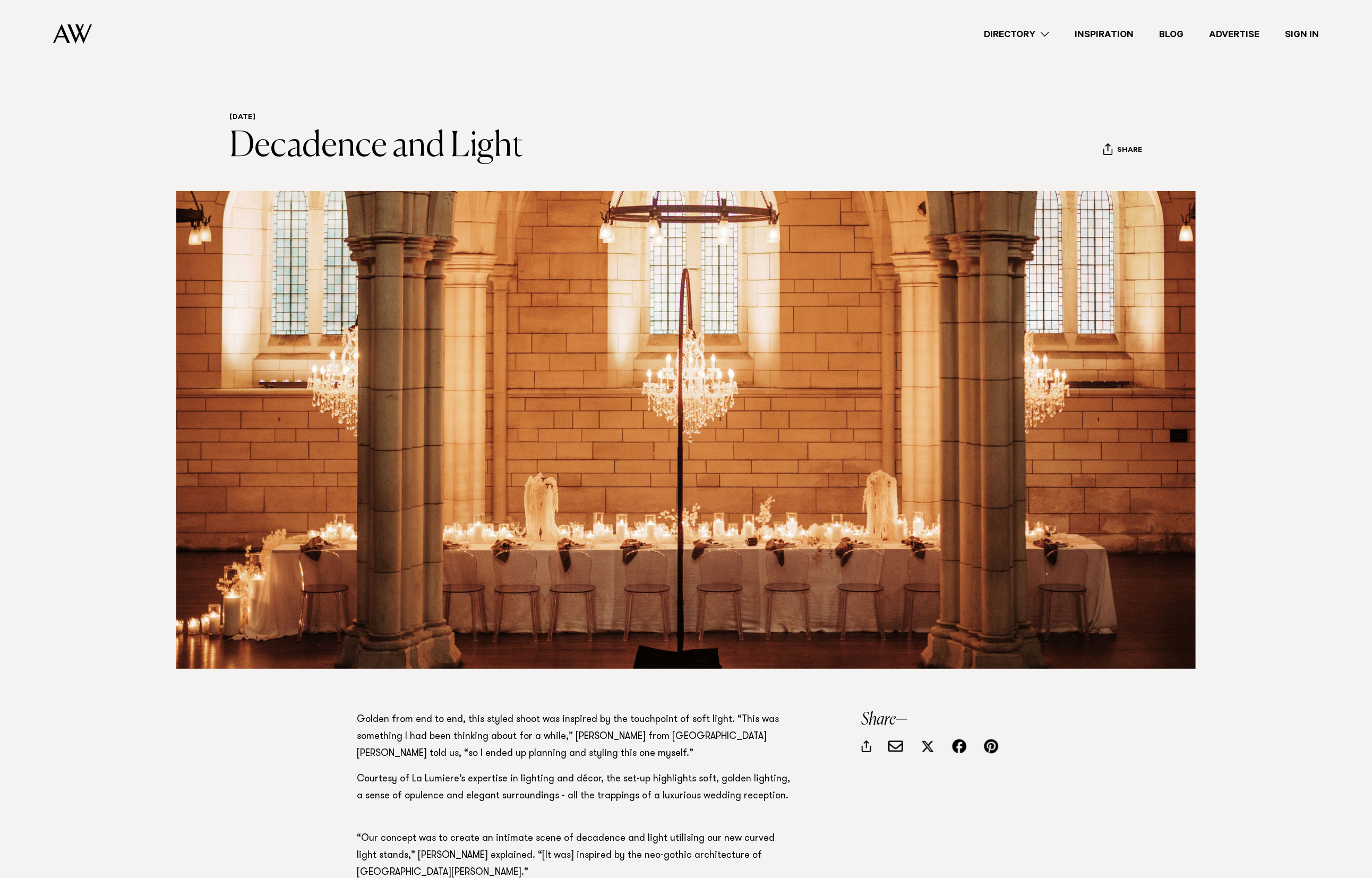
drag, startPoint x: 280, startPoint y: 145, endPoint x: 217, endPoint y: 143, distance: 63.0
click at [217, 143] on div "[DATE] Decadence and Light Share Copy Link Email twitter facebook" at bounding box center [686, 412] width 1002 height 598
